Goal: Information Seeking & Learning: Learn about a topic

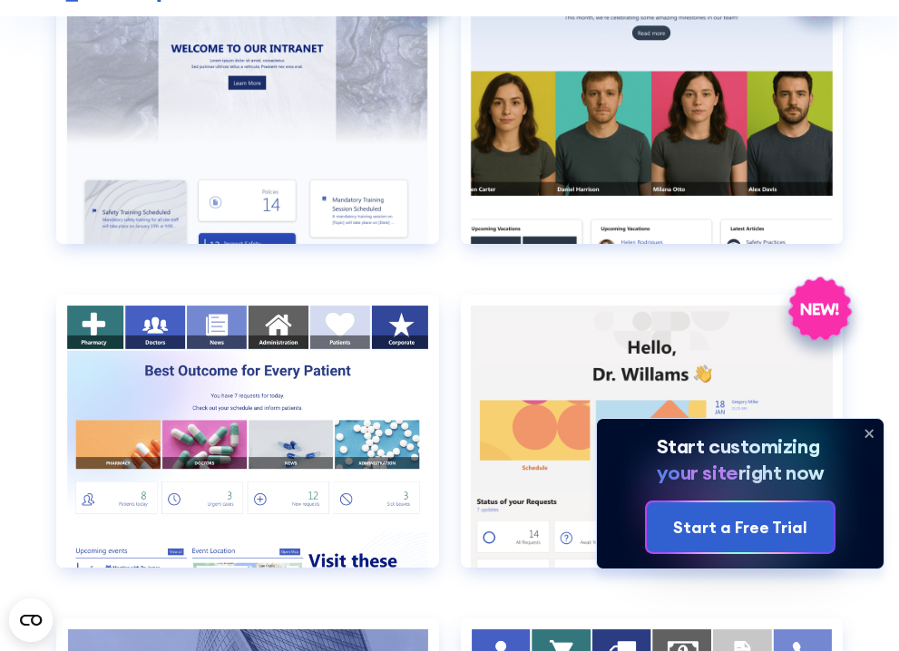
scroll to position [3536, 0]
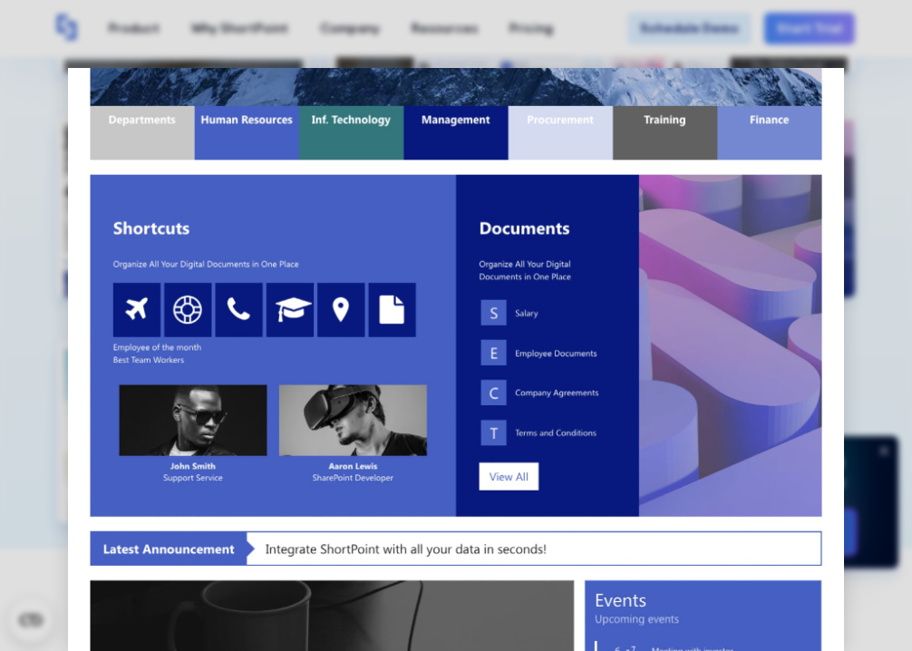
scroll to position [0, 0]
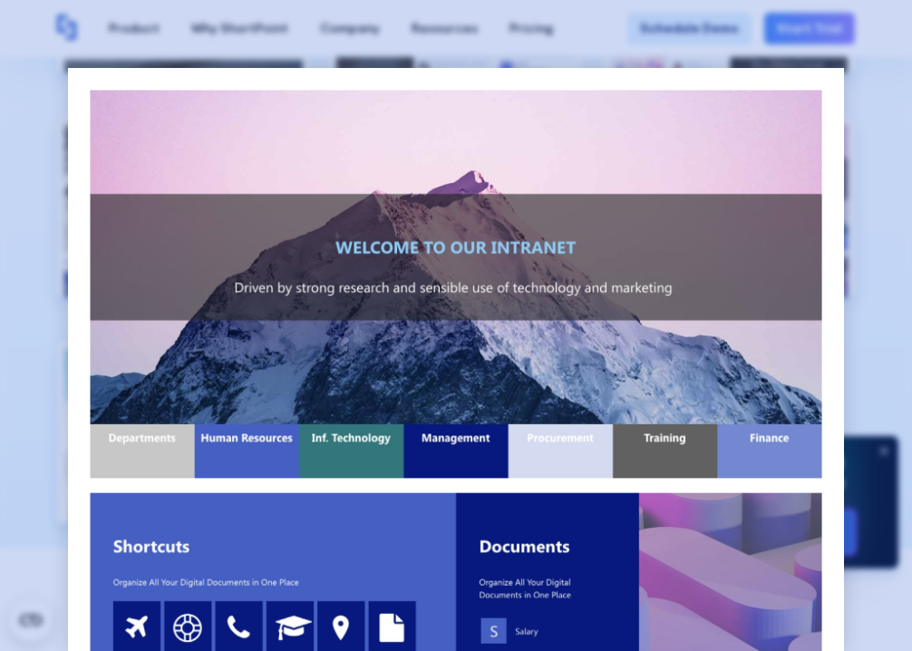
click at [874, 169] on div at bounding box center [456, 325] width 912 height 651
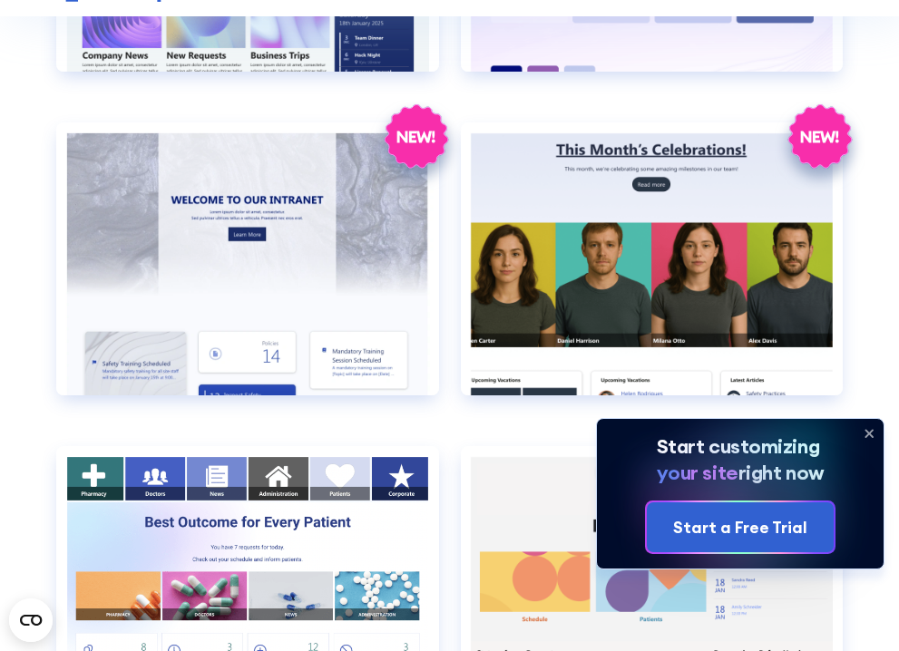
scroll to position [3264, 0]
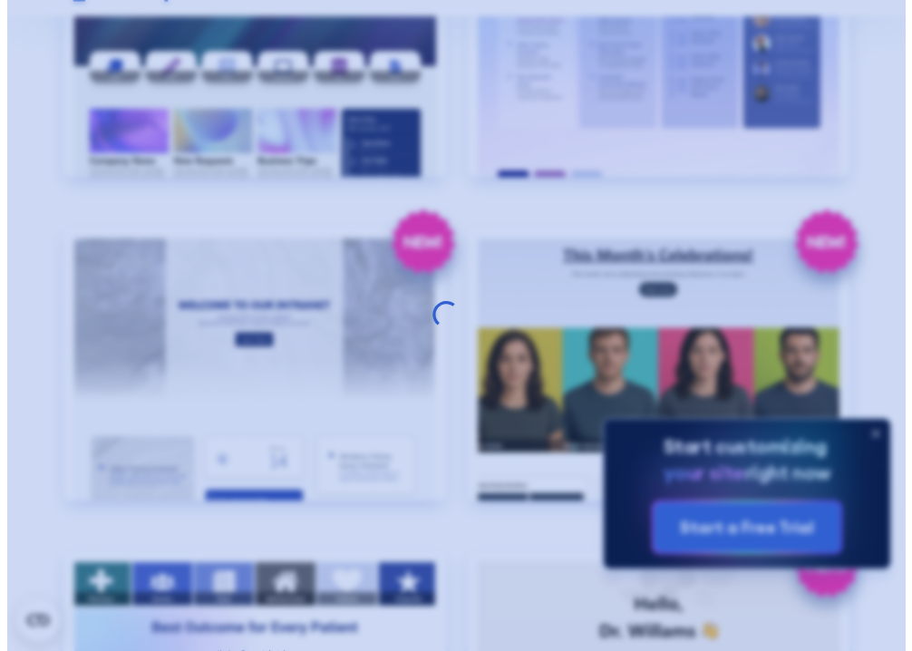
scroll to position [3298, 0]
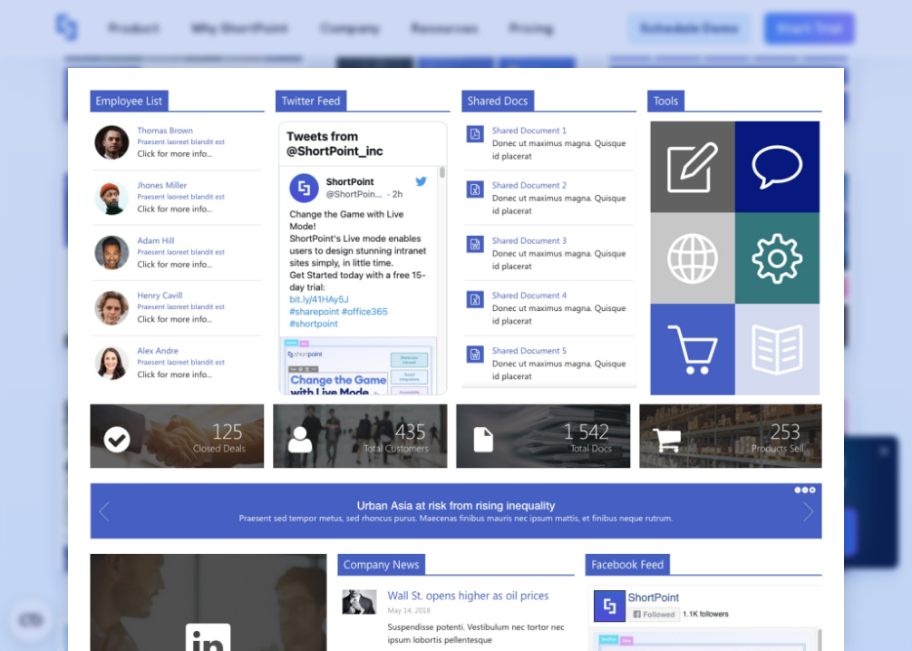
click at [877, 185] on div at bounding box center [456, 325] width 912 height 651
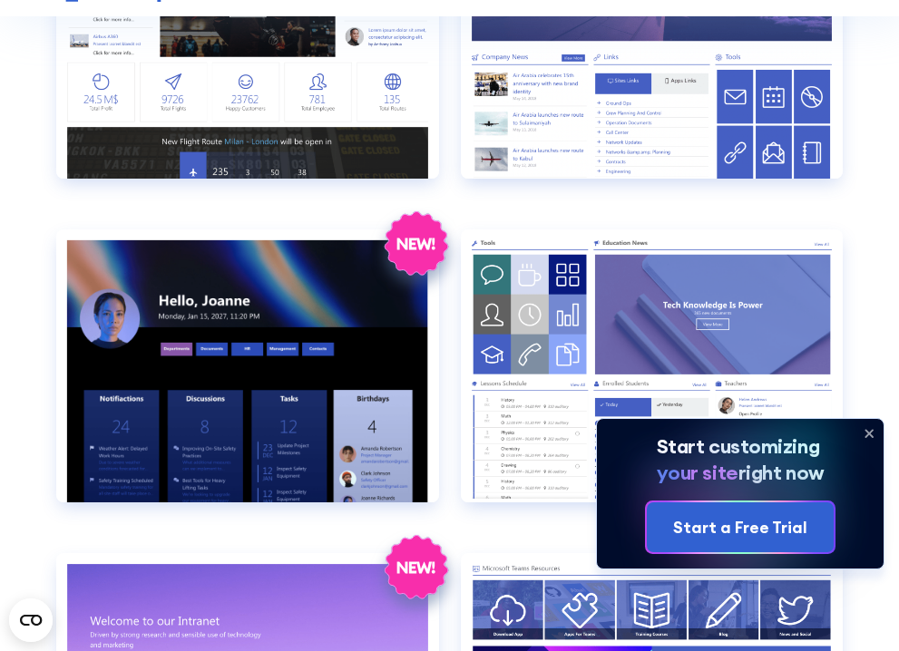
scroll to position [1632, 0]
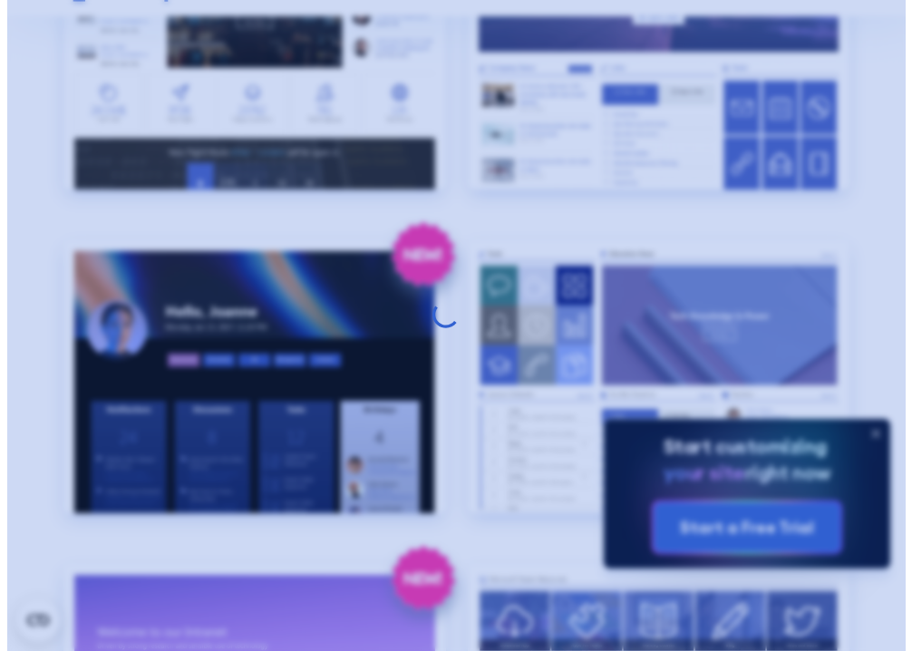
scroll to position [1643, 0]
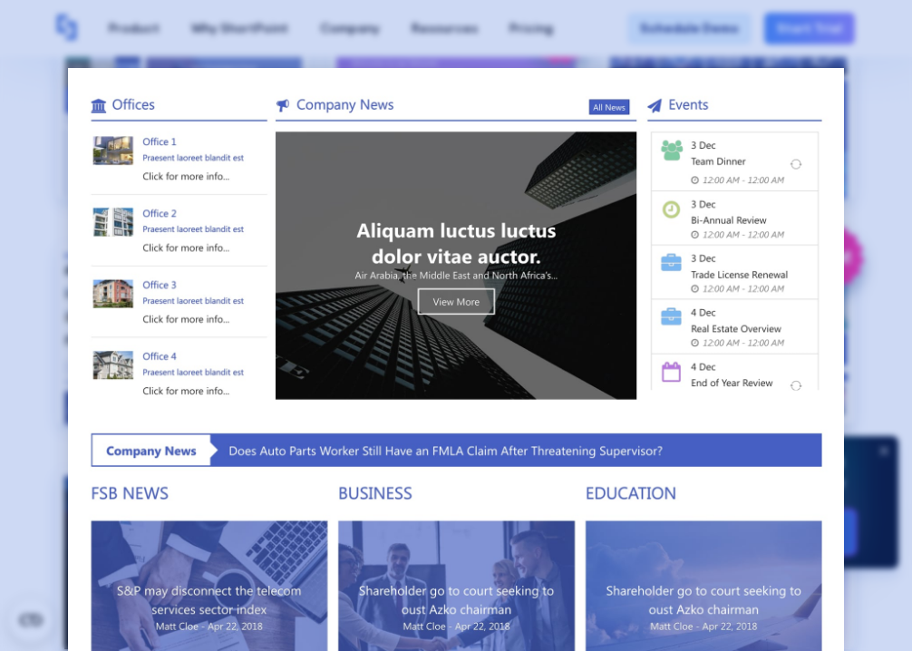
click at [876, 186] on div at bounding box center [456, 325] width 912 height 651
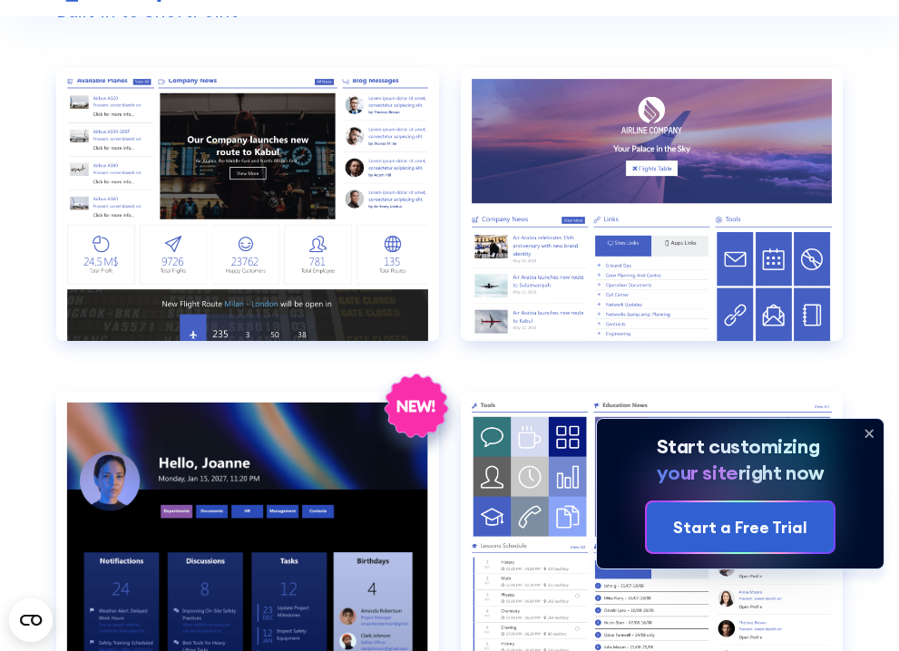
scroll to position [1451, 0]
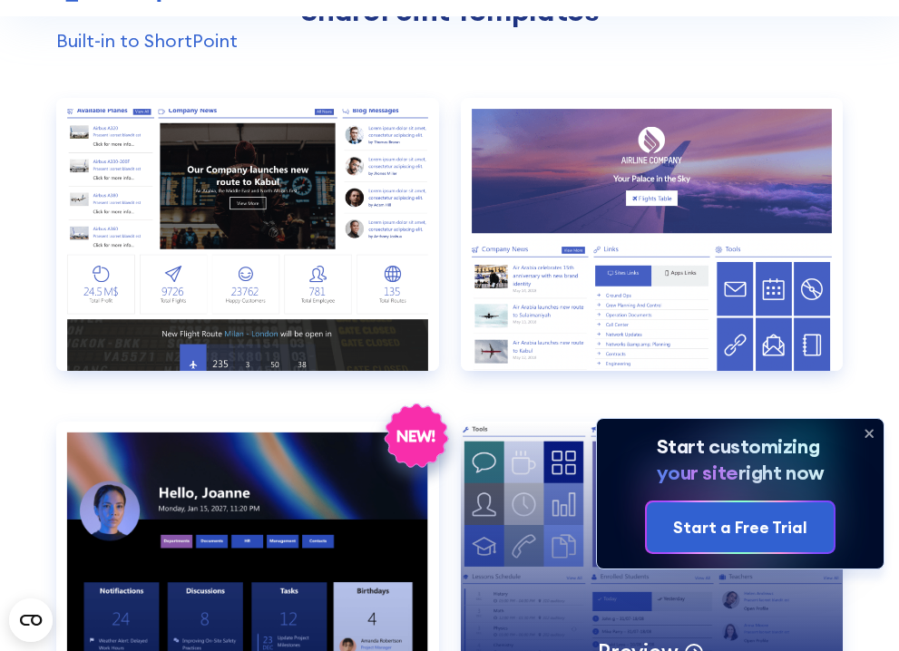
click at [461, 422] on div "Preview" at bounding box center [652, 558] width 383 height 273
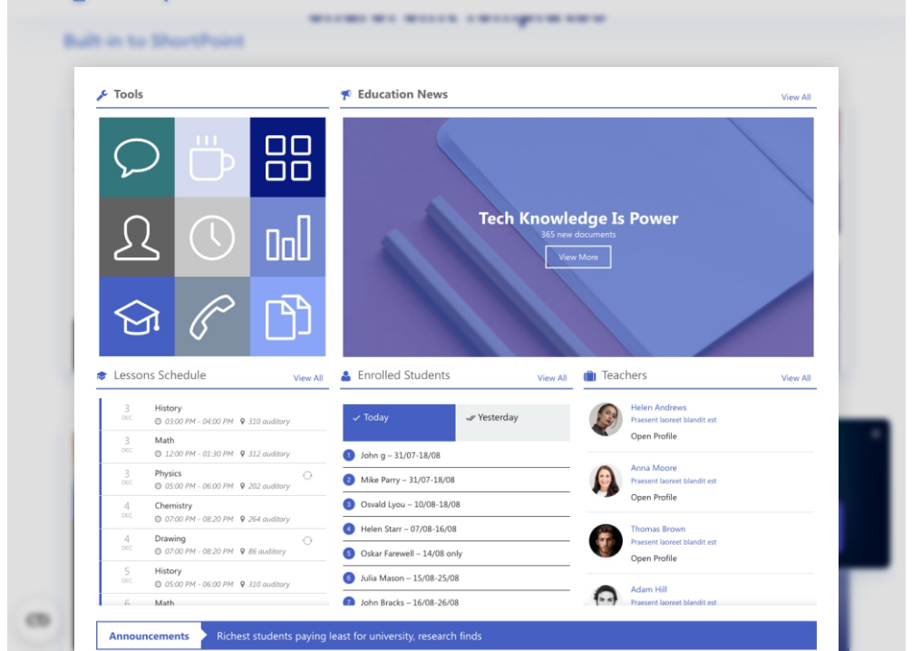
scroll to position [1458, 0]
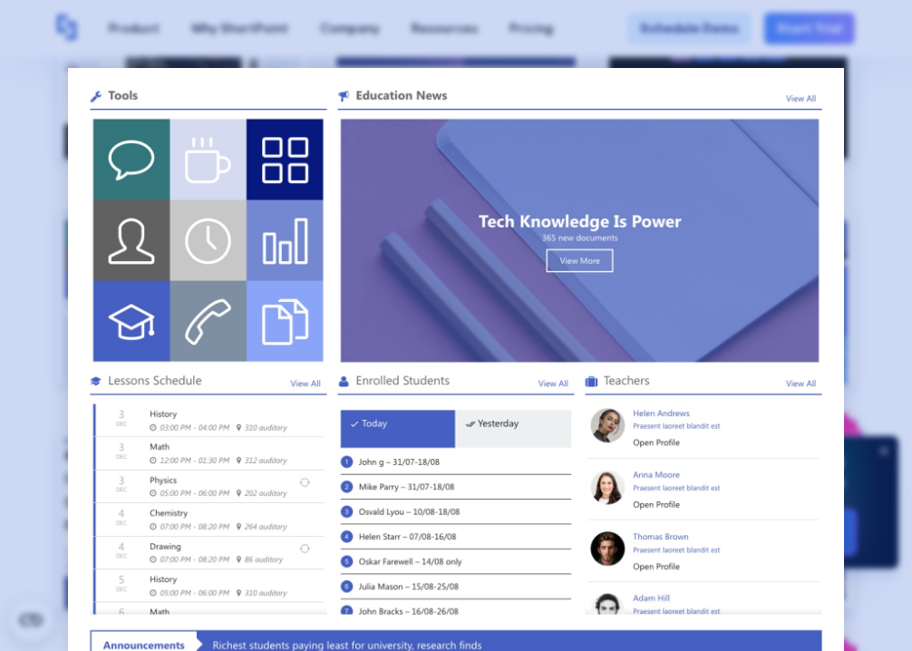
click at [875, 373] on div at bounding box center [456, 325] width 912 height 651
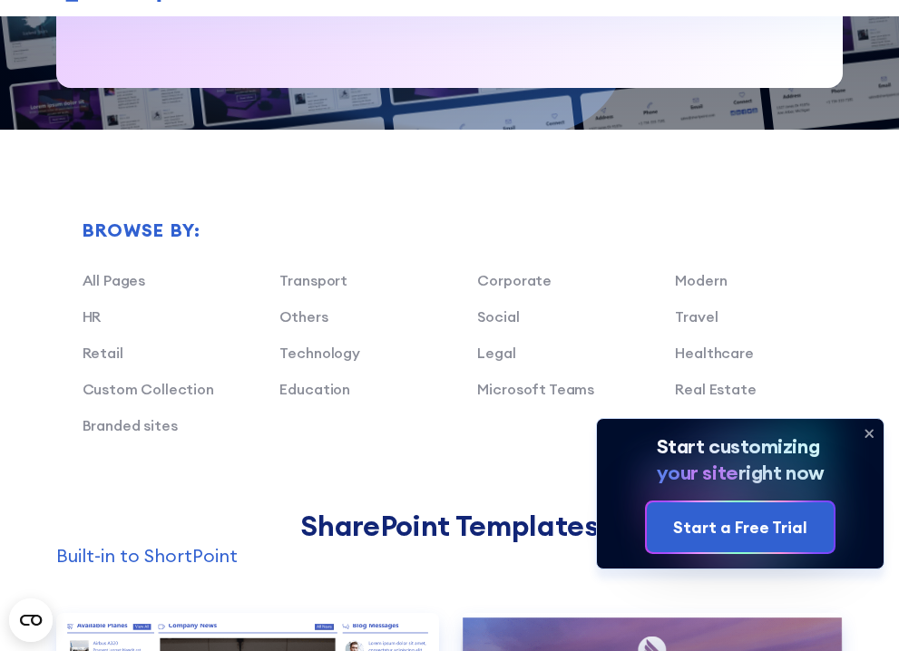
scroll to position [907, 0]
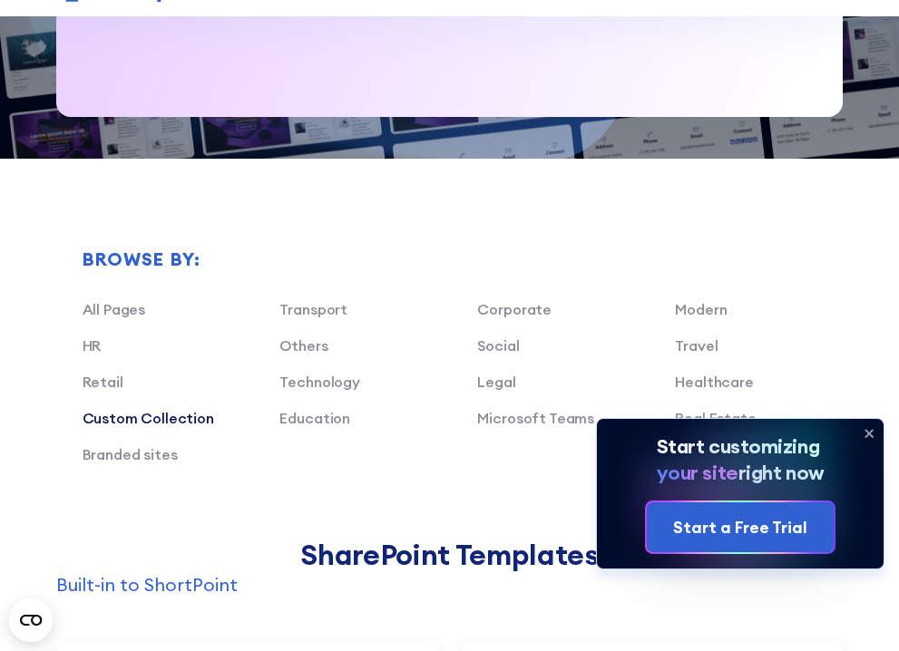
click at [160, 409] on link "Custom Collection" at bounding box center [148, 418] width 131 height 18
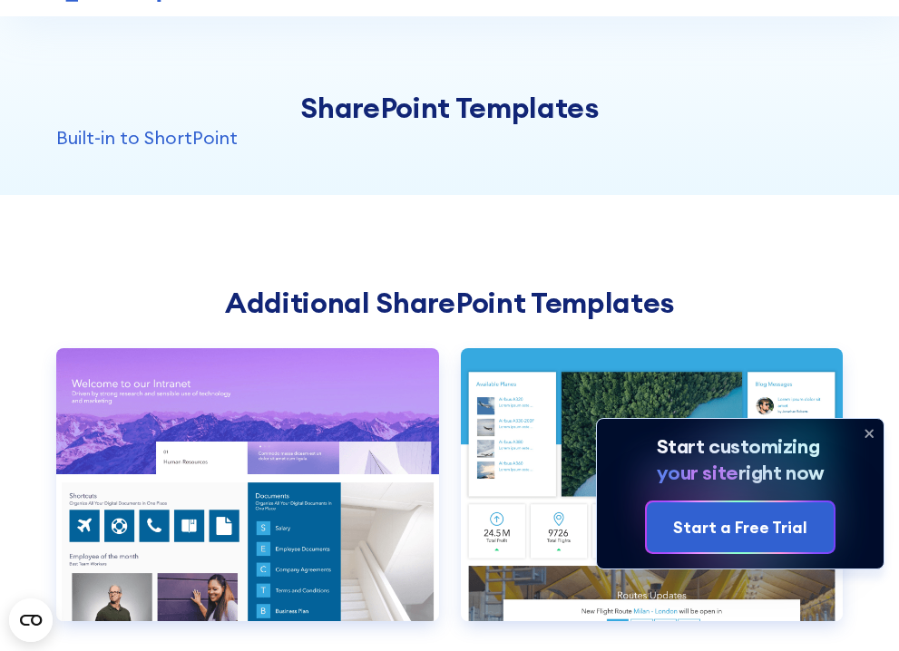
scroll to position [1360, 0]
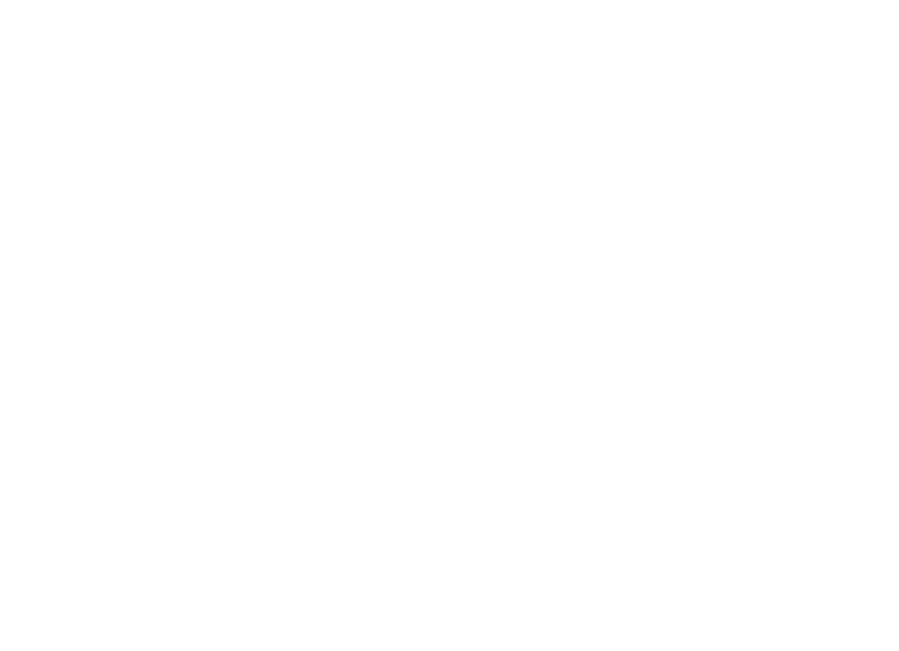
scroll to position [272, 0]
